Goal: Task Accomplishment & Management: Manage account settings

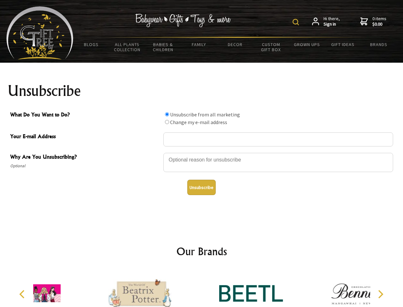
click at [297, 22] on img at bounding box center [296, 22] width 6 height 6
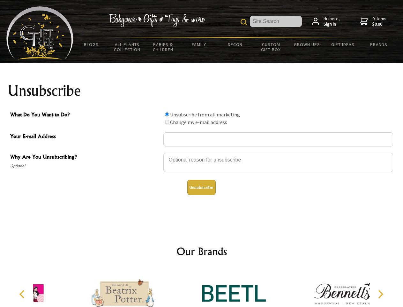
click at [202, 152] on div at bounding box center [279, 163] width 230 height 22
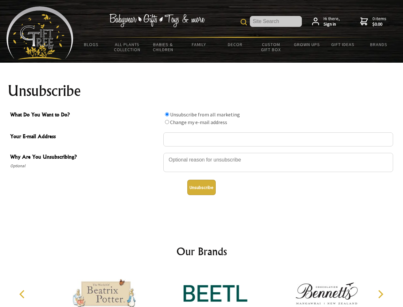
click at [167, 114] on input "What Do You Want to Do?" at bounding box center [167, 114] width 4 height 4
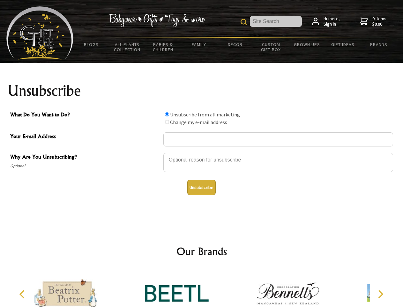
click at [167, 122] on input "What Do You Want to Do?" at bounding box center [167, 122] width 4 height 4
radio input "true"
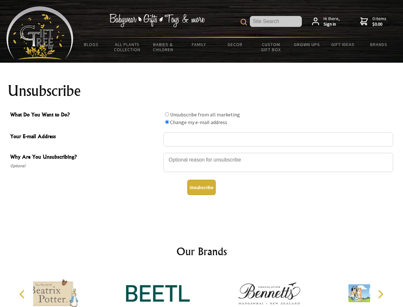
click at [202, 187] on button "Unsubscribe" at bounding box center [202, 187] width 28 height 15
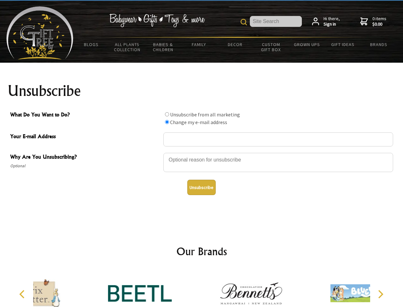
click at [202, 288] on div at bounding box center [251, 294] width 111 height 50
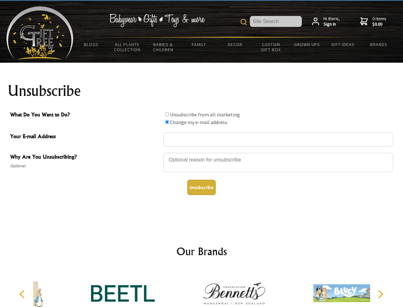
click at [23, 294] on icon "Previous" at bounding box center [23, 294] width 8 height 8
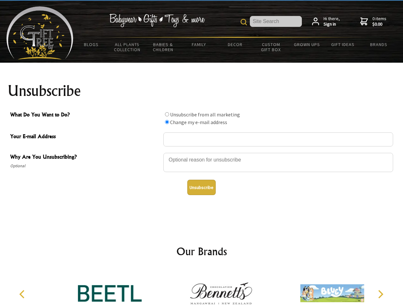
click at [381, 294] on icon "Next" at bounding box center [380, 294] width 8 height 8
